Goal: Information Seeking & Learning: Learn about a topic

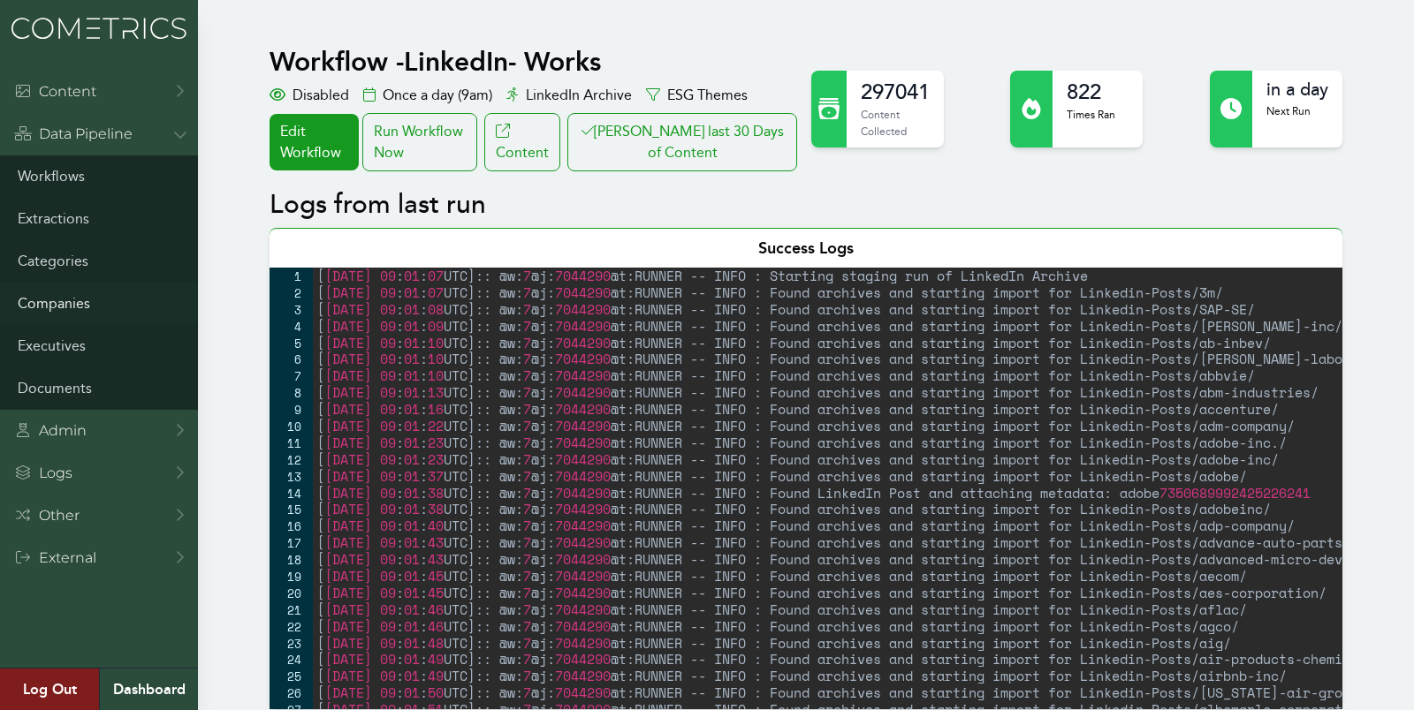
click at [72, 307] on link "Companies" at bounding box center [99, 304] width 198 height 42
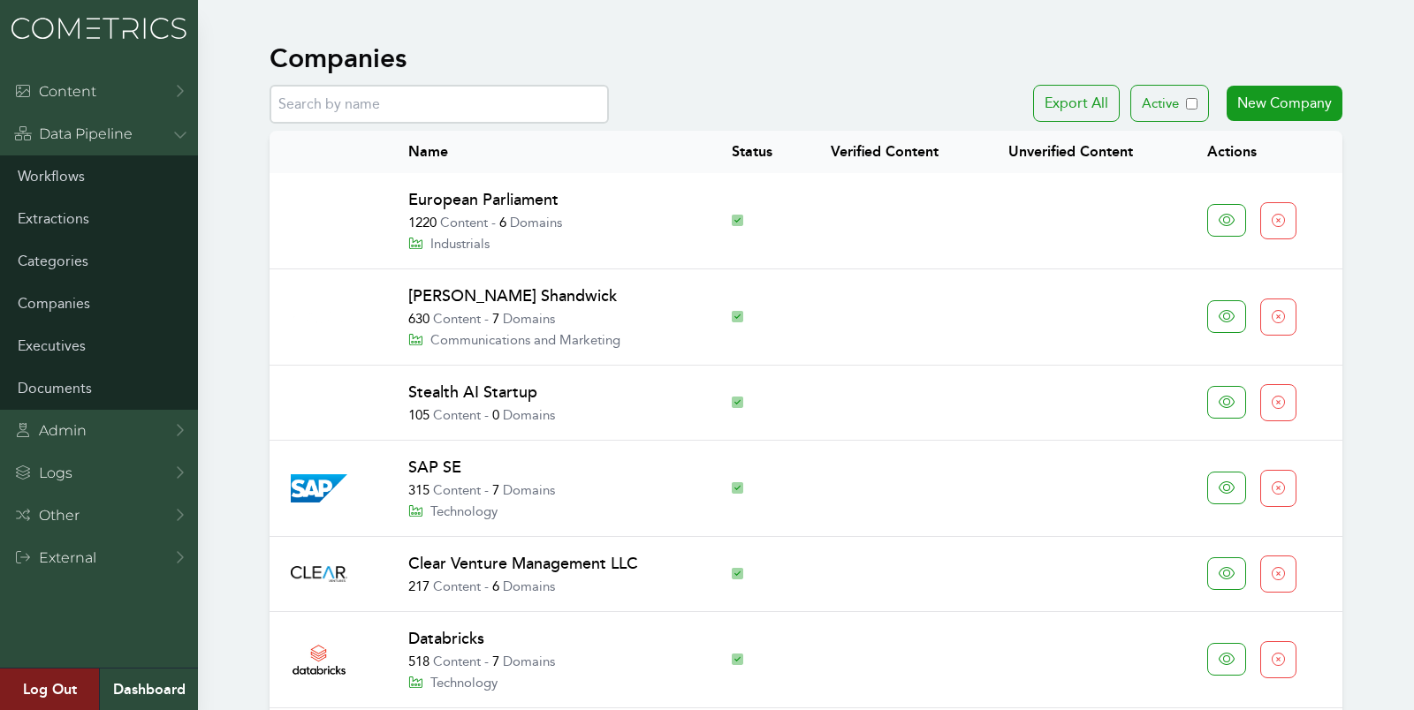
click at [524, 208] on link "European Parliament" at bounding box center [483, 199] width 150 height 19
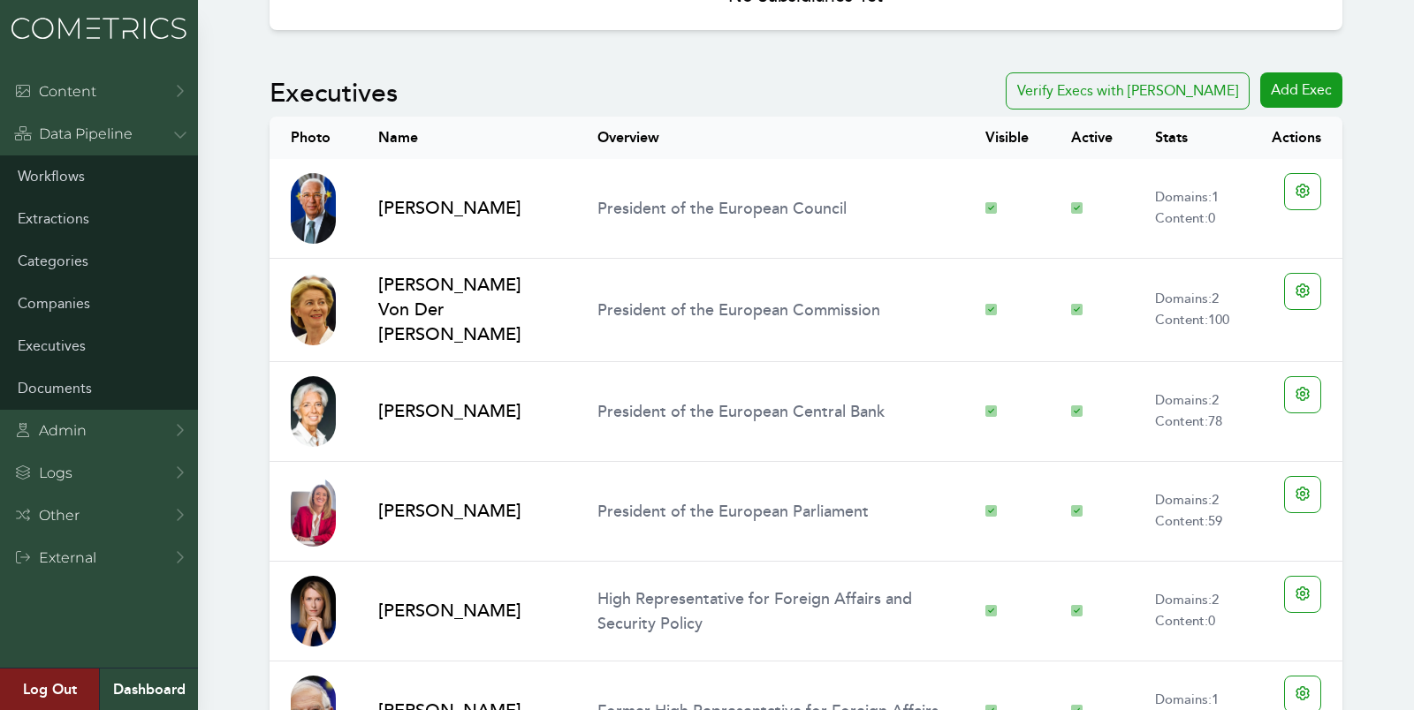
scroll to position [1075, 0]
click at [1169, 96] on button "Verify Execs with Clair" at bounding box center [1128, 91] width 244 height 37
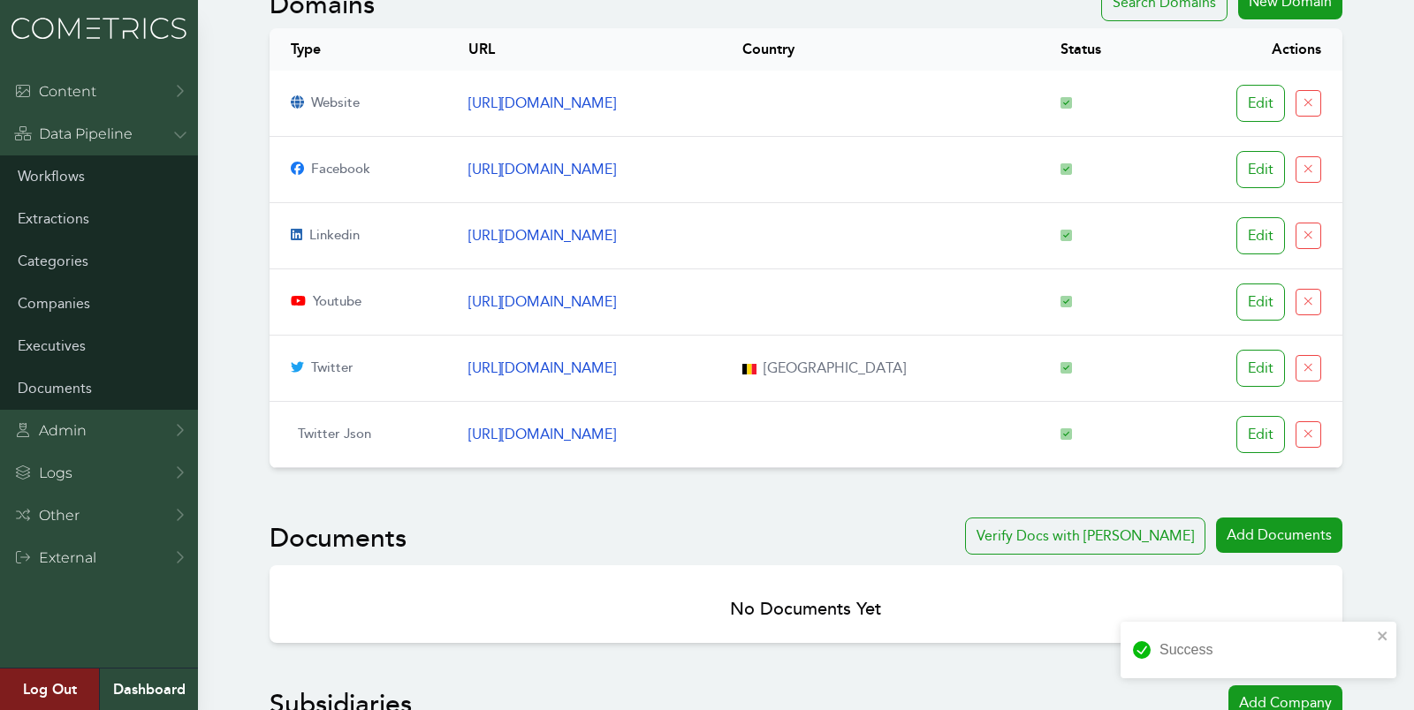
scroll to position [0, 0]
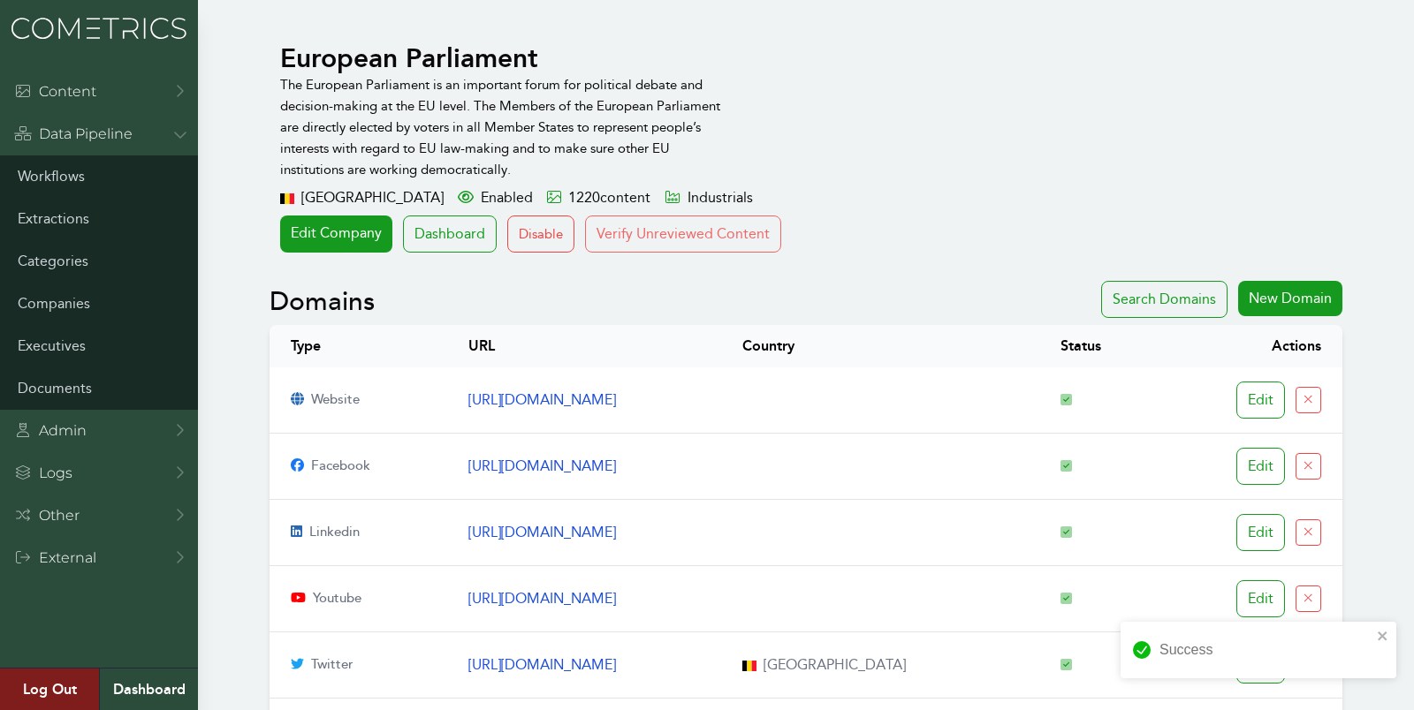
click at [694, 226] on button "Verify Unreviewed Content" at bounding box center [683, 234] width 196 height 37
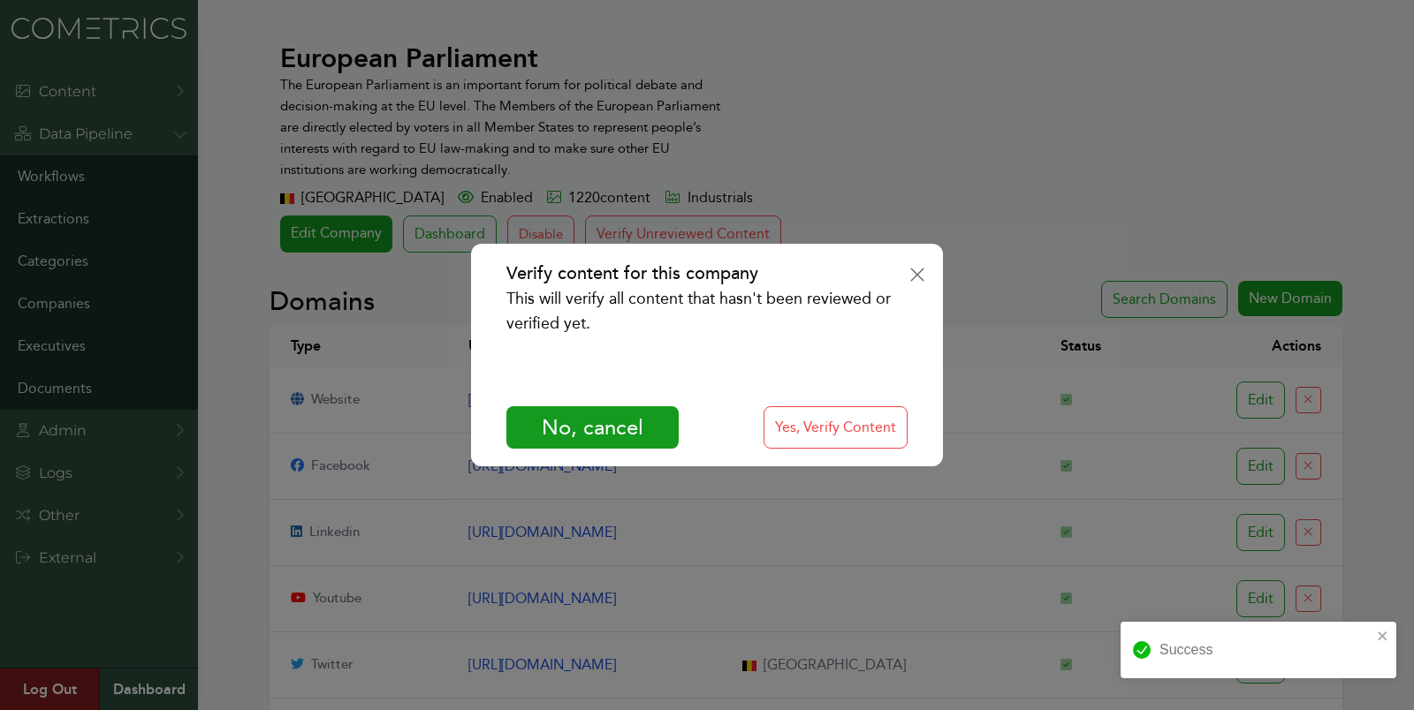
click at [818, 450] on div "Verify content for this company This will verify all content that hasn't been r…" at bounding box center [706, 355] width 471 height 223
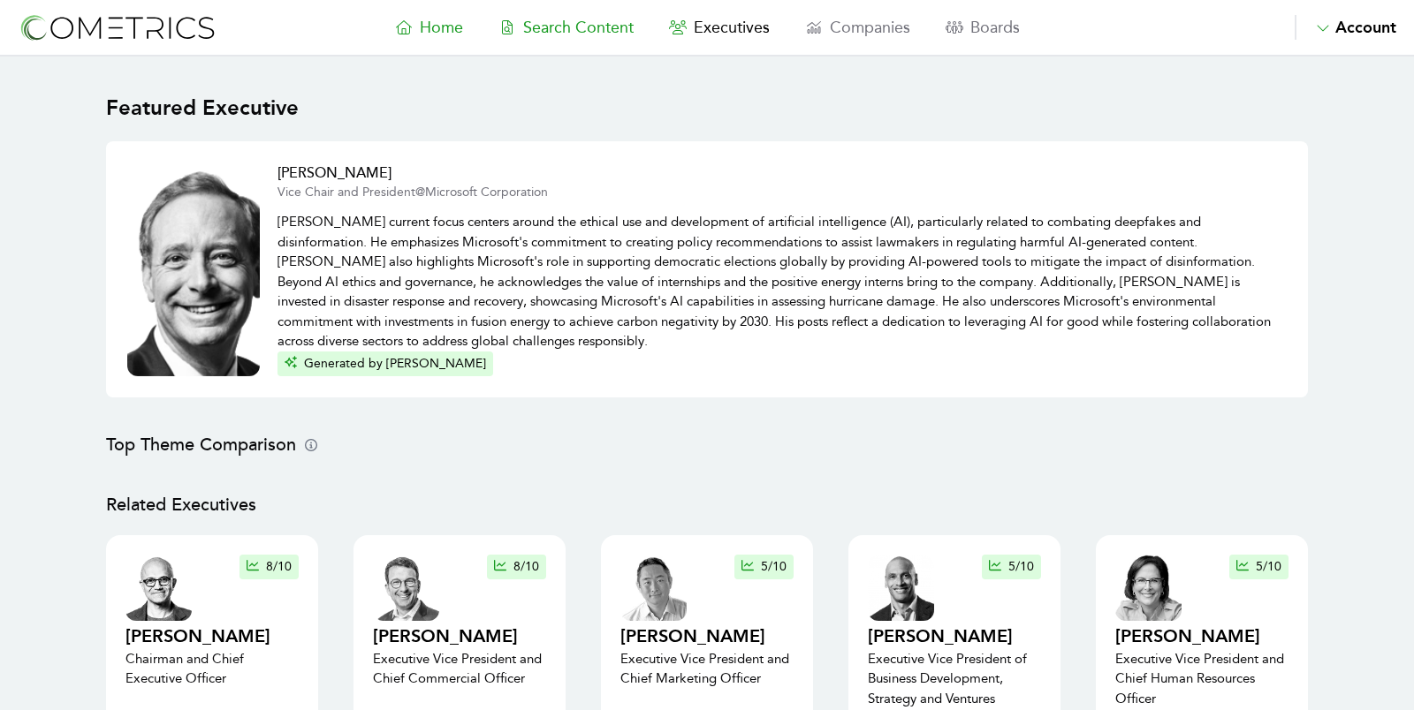
click at [595, 27] on span "Search Content" at bounding box center [578, 27] width 110 height 19
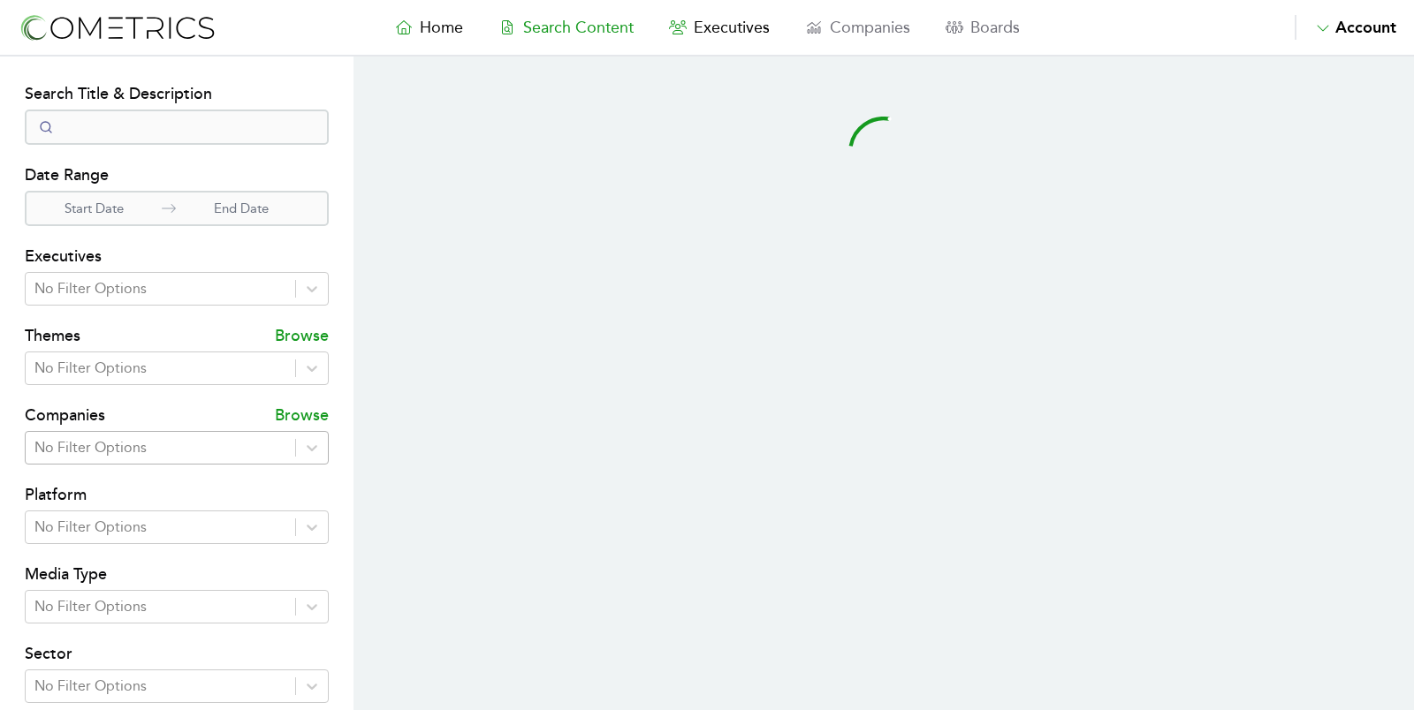
click at [183, 437] on div at bounding box center [160, 448] width 252 height 25
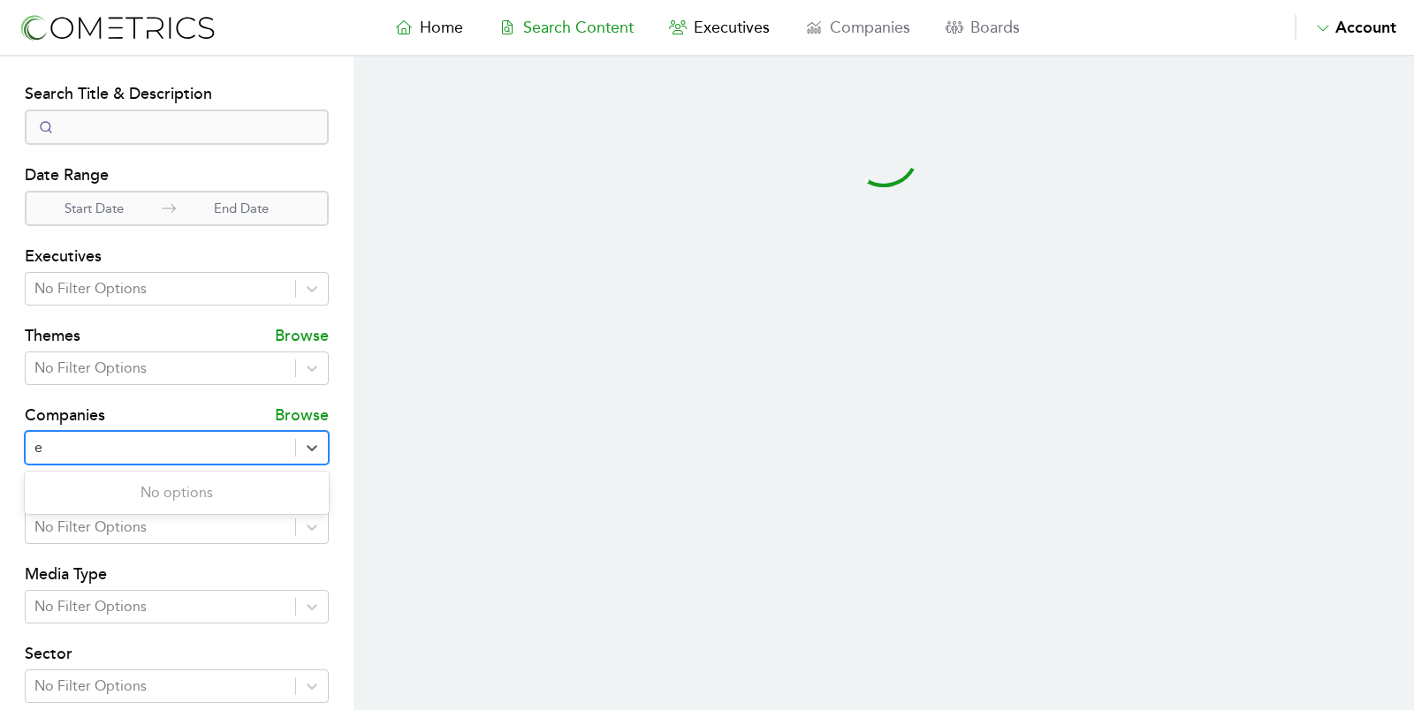
type input "eu"
select select "50"
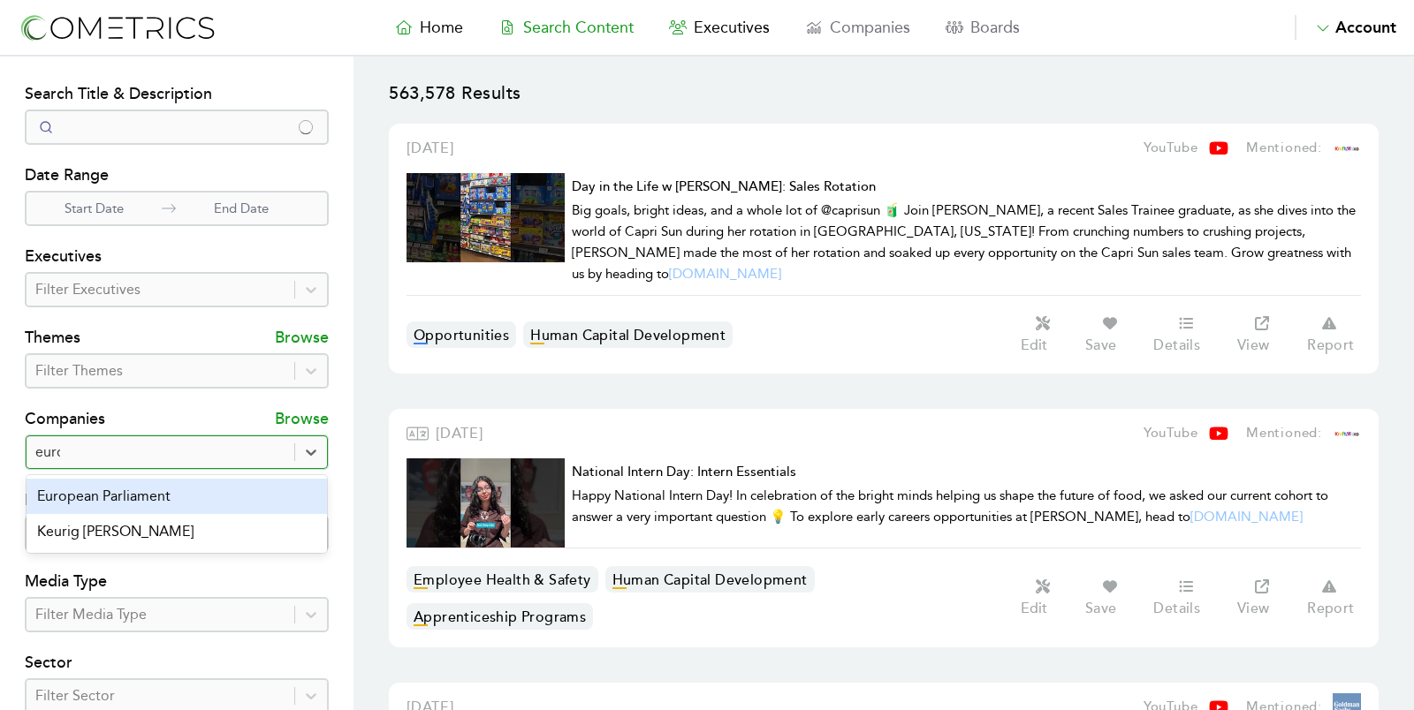
type input "europ"
click at [159, 508] on div "European Parliament" at bounding box center [177, 496] width 300 height 35
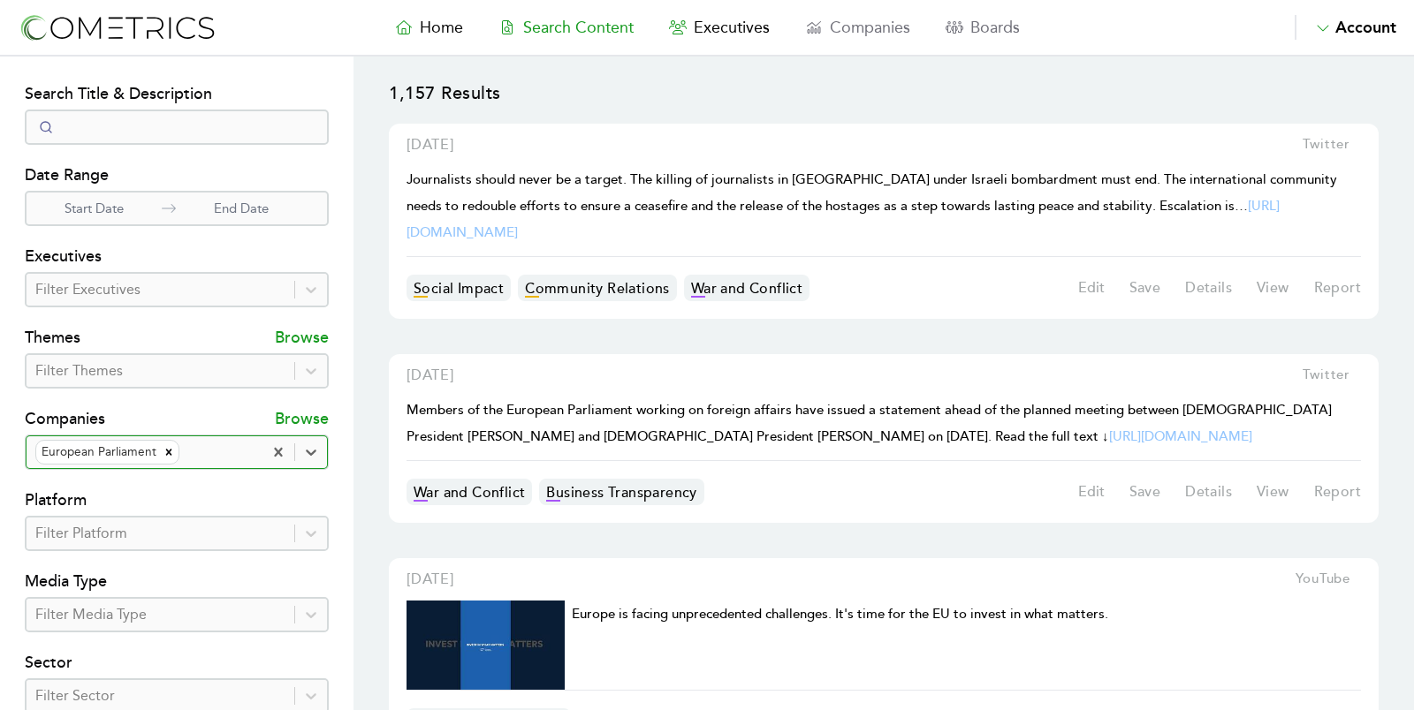
scroll to position [173, 0]
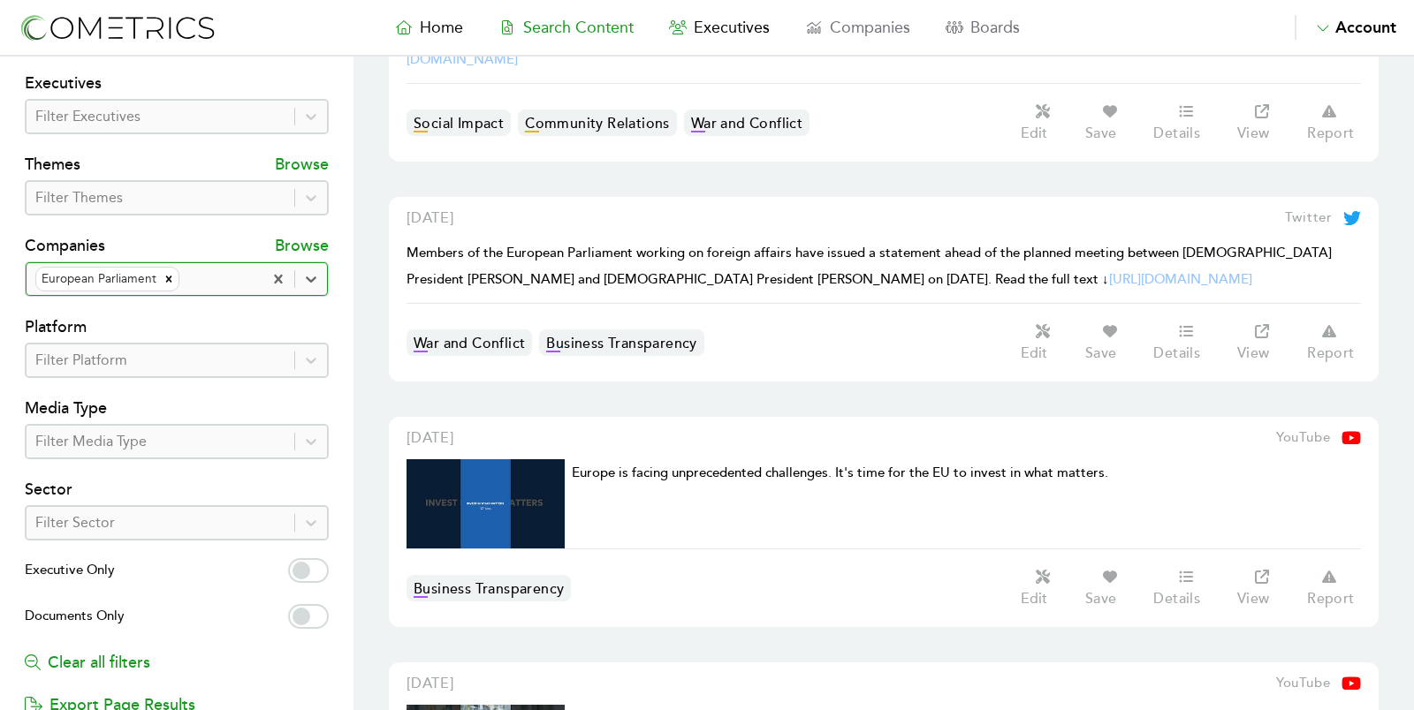
click at [226, 348] on div at bounding box center [160, 360] width 250 height 25
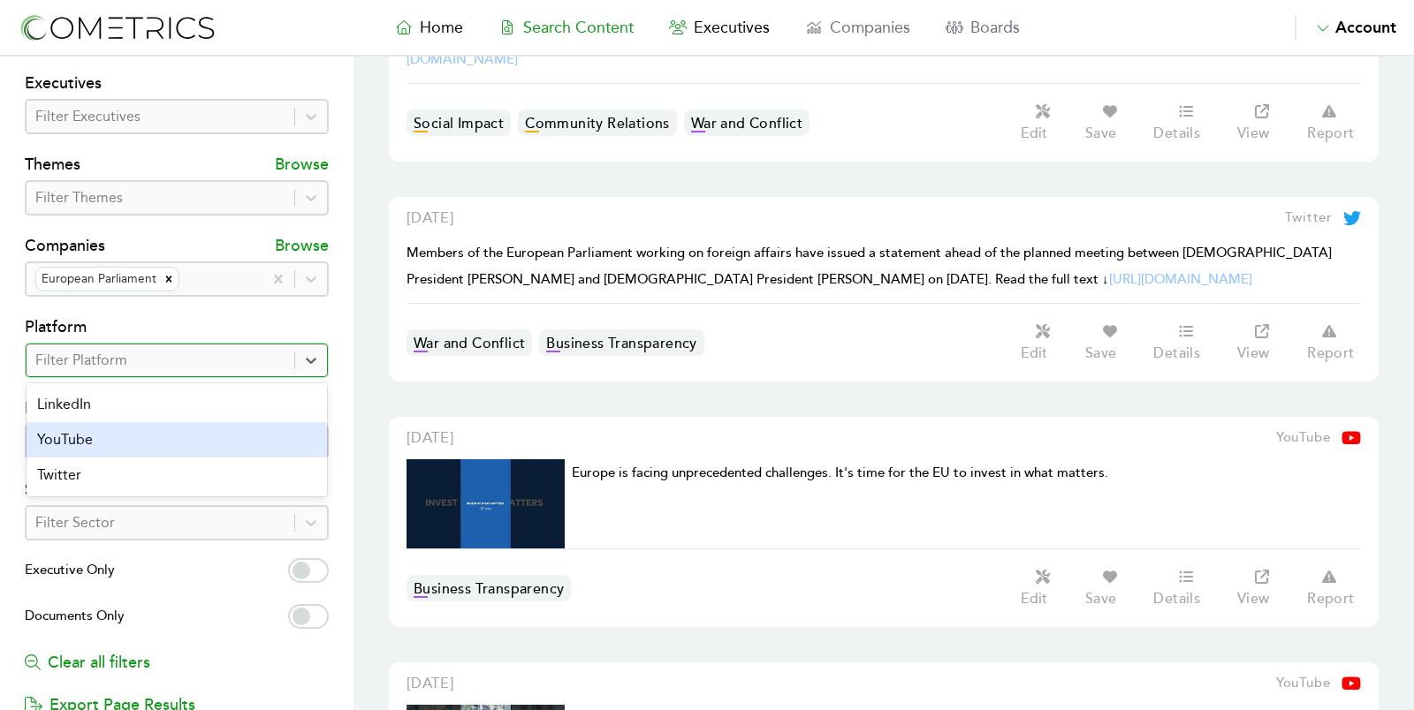
click at [179, 428] on div "YouTube" at bounding box center [177, 439] width 300 height 35
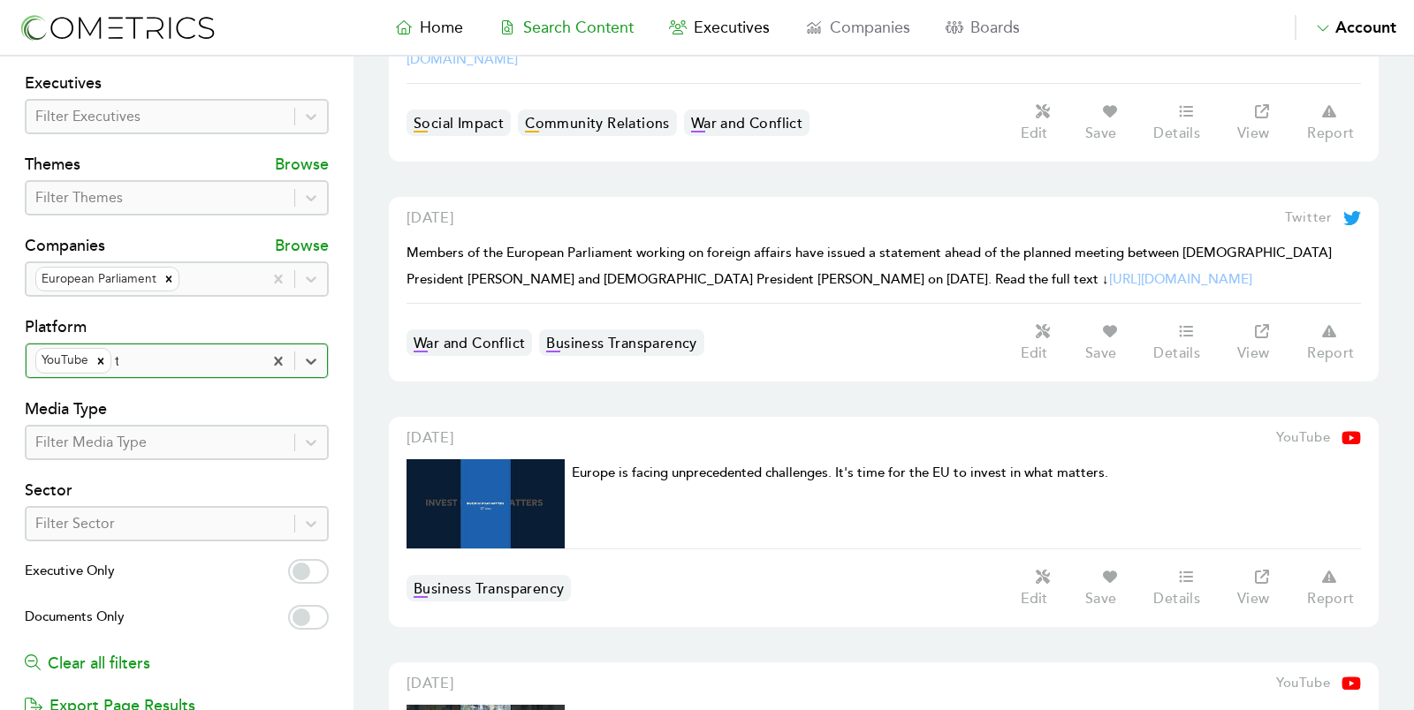
type input "tw"
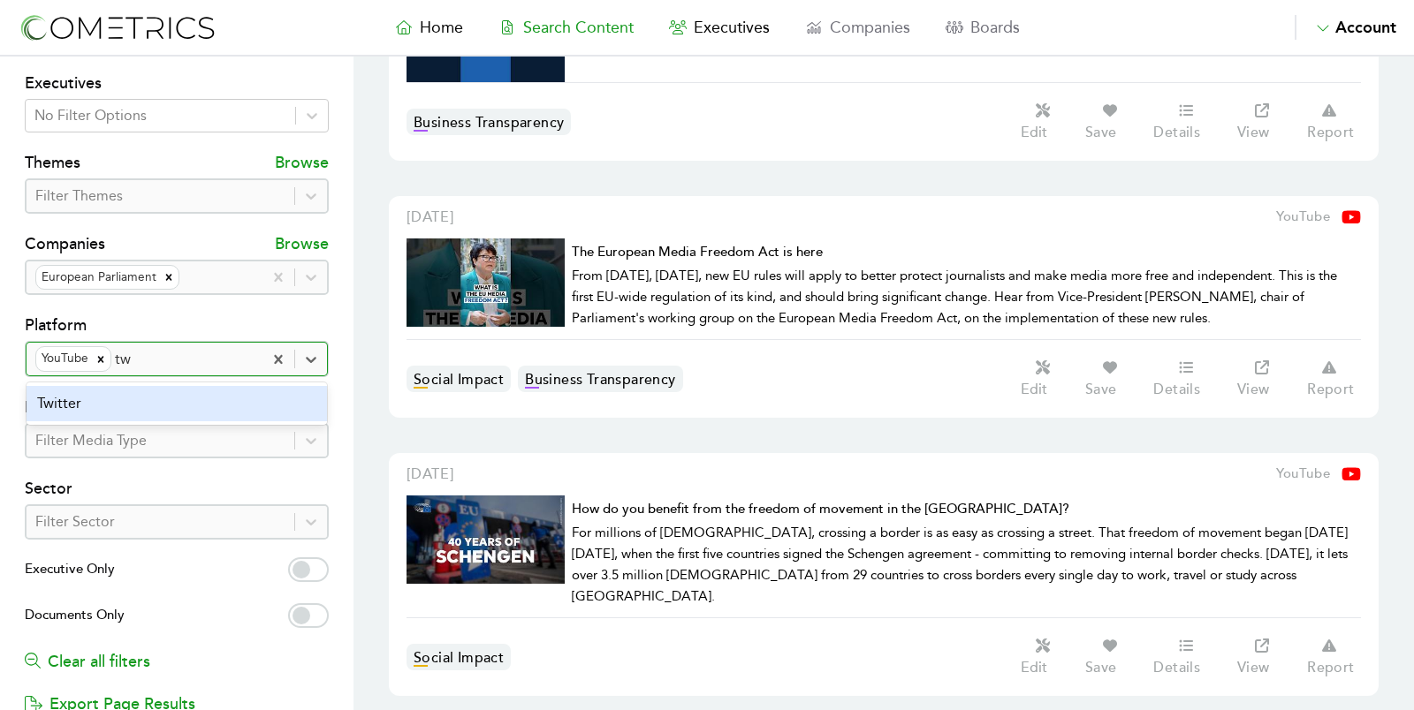
click at [156, 399] on div "Twitter" at bounding box center [177, 403] width 300 height 35
